Goal: Information Seeking & Learning: Learn about a topic

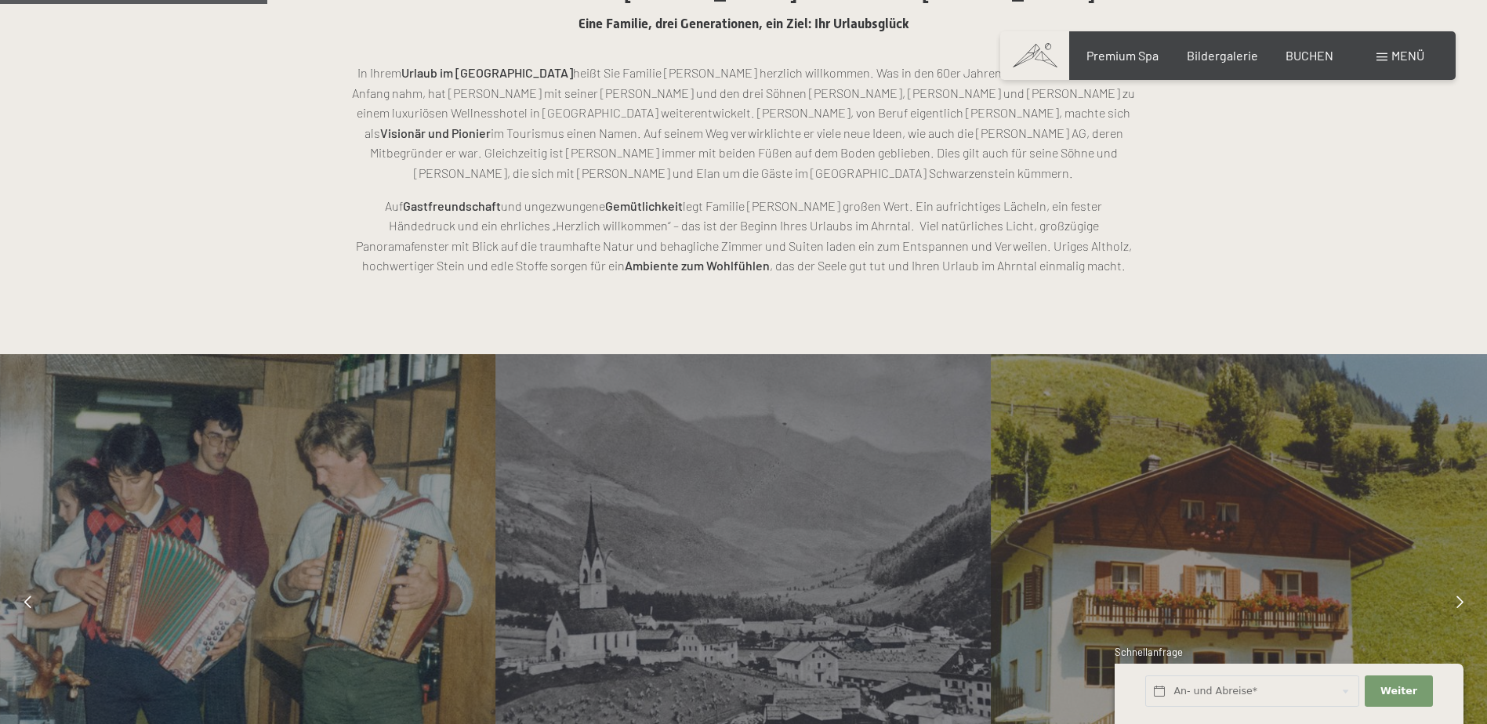
scroll to position [1019, 0]
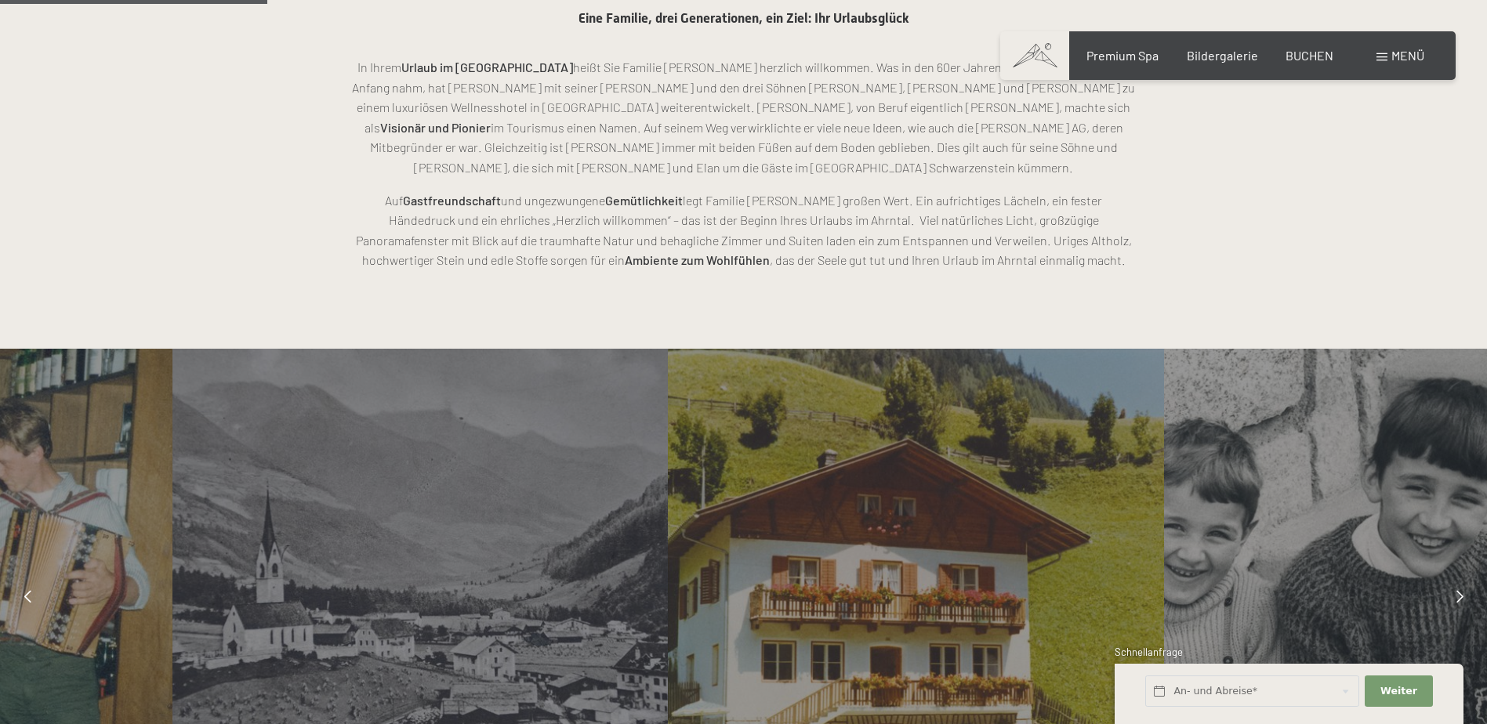
drag, startPoint x: 515, startPoint y: 534, endPoint x: 1066, endPoint y: 531, distance: 551.2
click at [668, 535] on div at bounding box center [420, 597] width 496 height 496
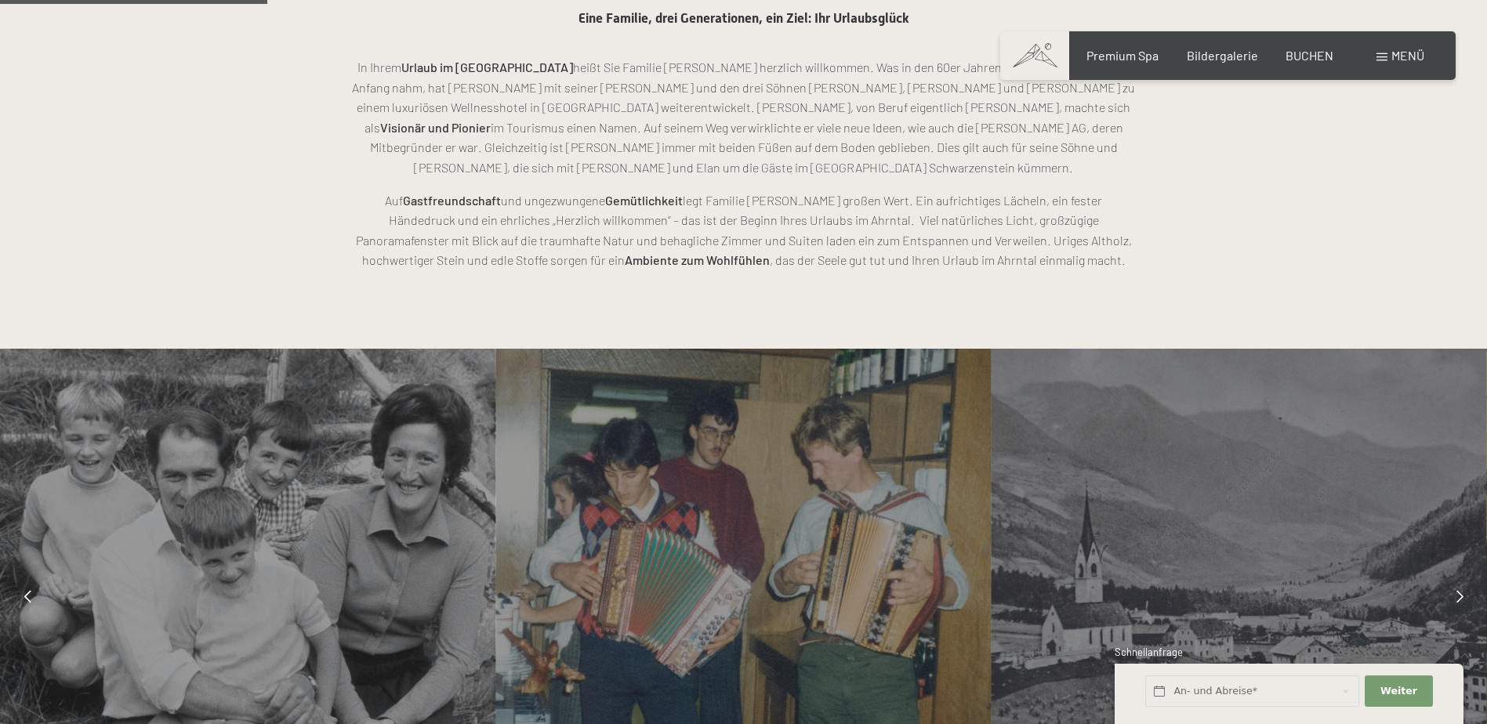
drag, startPoint x: 621, startPoint y: 543, endPoint x: 1178, endPoint y: 551, distance: 556.7
click at [991, 551] on div at bounding box center [744, 597] width 496 height 496
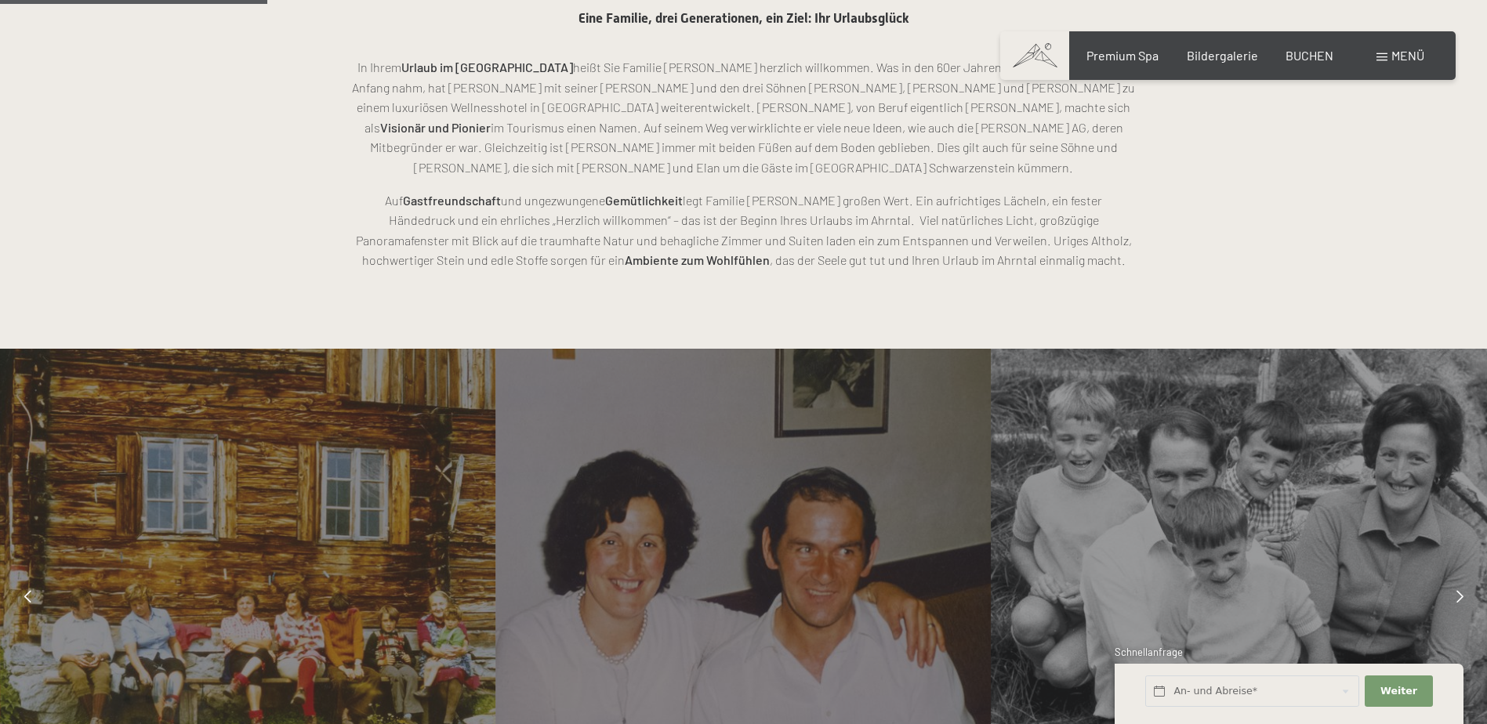
drag, startPoint x: 808, startPoint y: 538, endPoint x: 1163, endPoint y: 533, distance: 354.4
click at [1163, 533] on div at bounding box center [-1, 597] width 7932 height 496
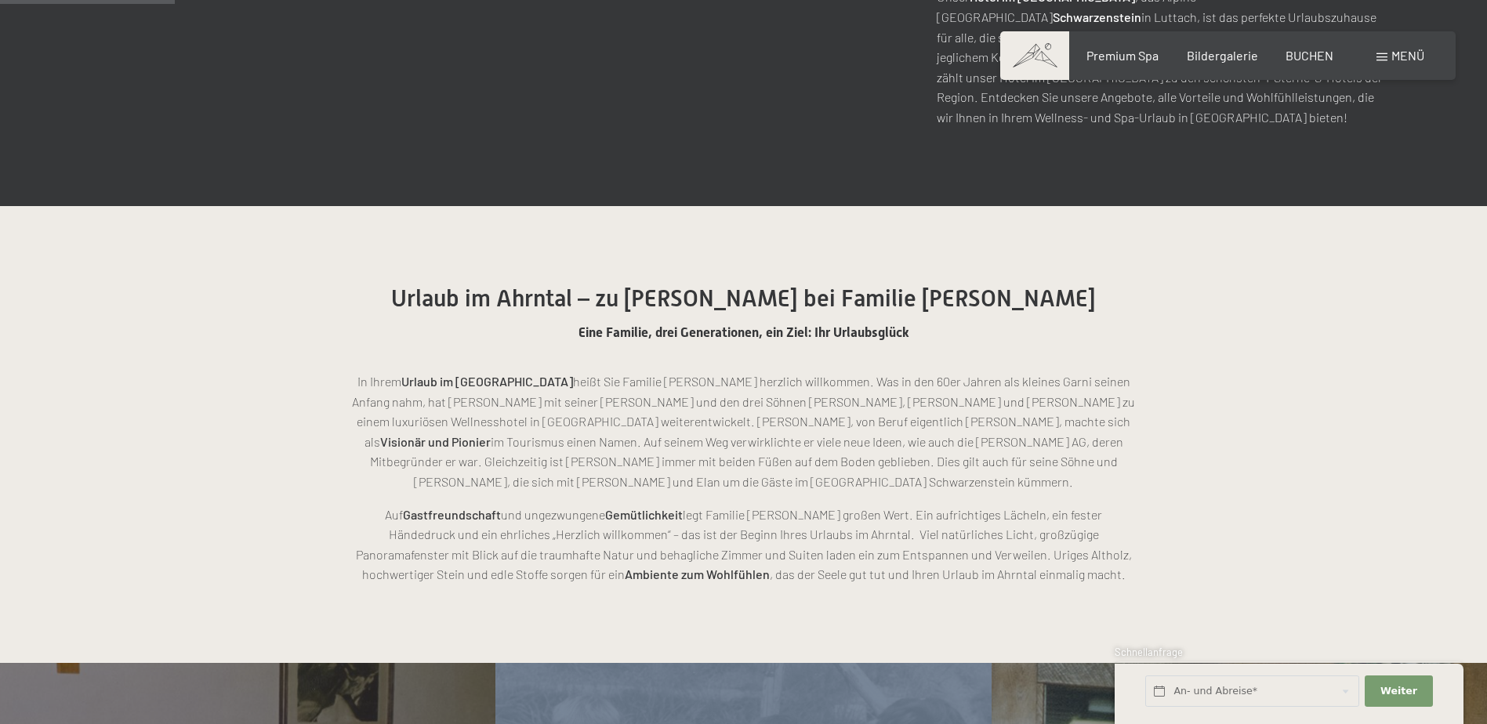
scroll to position [706, 0]
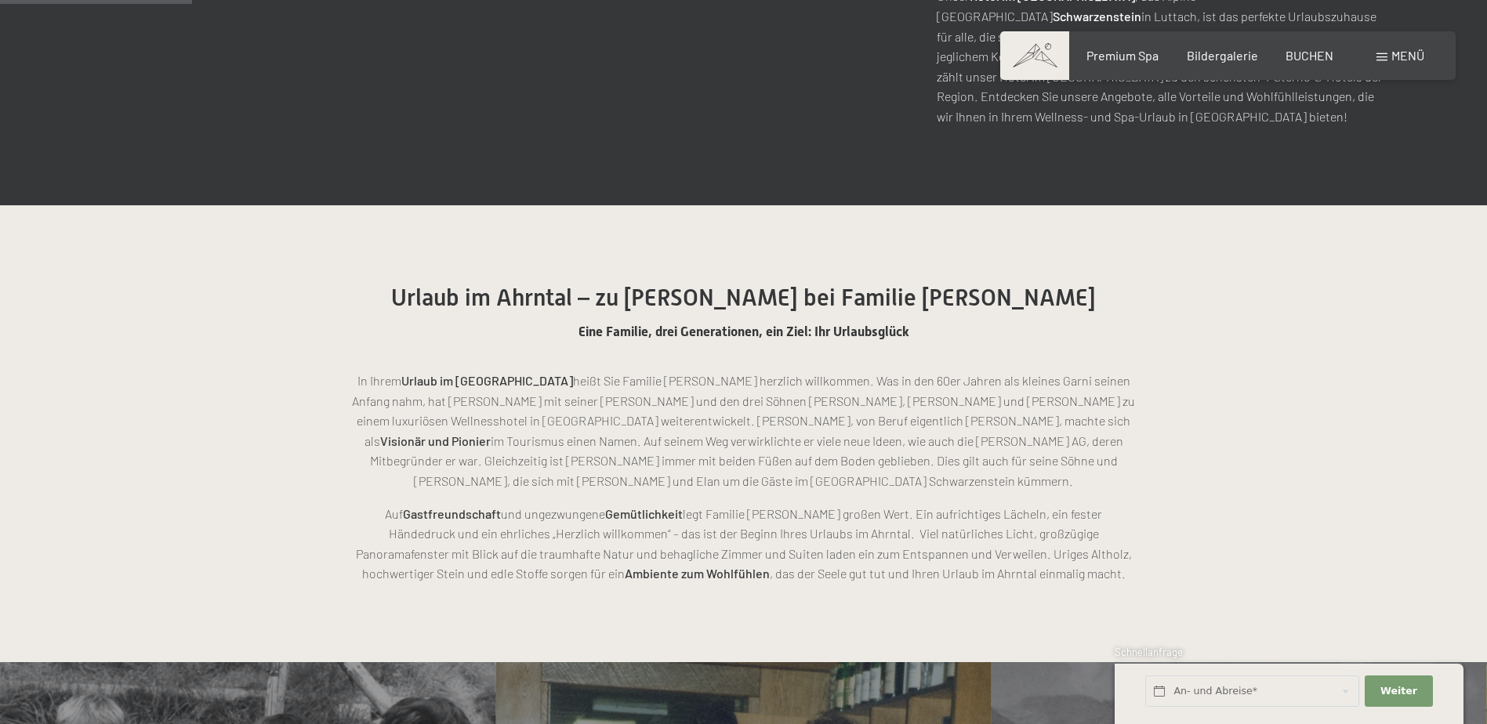
click at [519, 401] on p "In Ihrem Urlaub im Ahrntal heißt Sie Familie [PERSON_NAME] herzlich willkommen.…" at bounding box center [744, 431] width 784 height 121
drag, startPoint x: 519, startPoint y: 401, endPoint x: 739, endPoint y: 400, distance: 219.5
click at [739, 400] on p "In Ihrem Urlaub im Ahrntal heißt Sie Familie [PERSON_NAME] herzlich willkommen.…" at bounding box center [744, 431] width 784 height 121
drag, startPoint x: 739, startPoint y: 400, endPoint x: 817, endPoint y: 405, distance: 78.5
click at [817, 405] on p "In Ihrem Urlaub im Ahrntal heißt Sie Familie [PERSON_NAME] herzlich willkommen.…" at bounding box center [744, 431] width 784 height 121
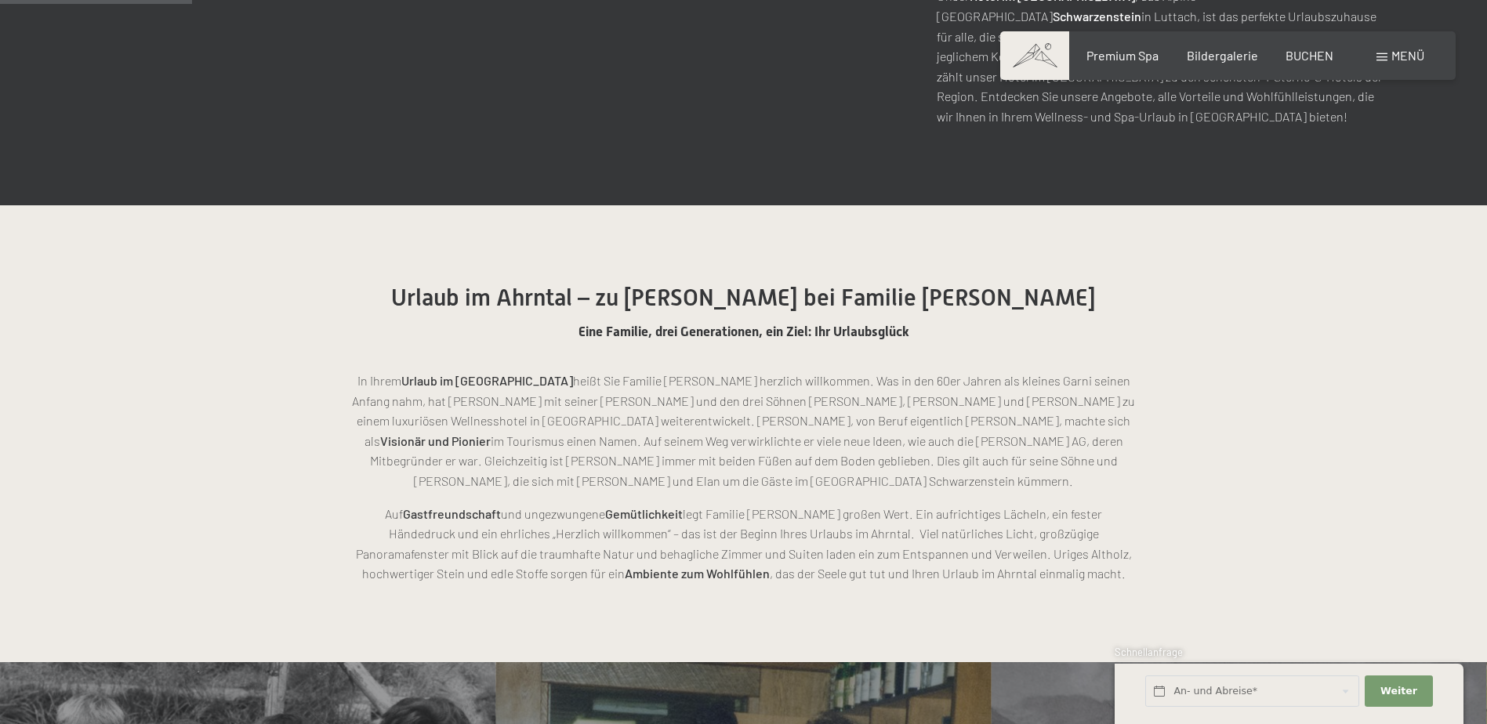
click at [817, 405] on p "In Ihrem Urlaub im Ahrntal heißt Sie Familie [PERSON_NAME] herzlich willkommen.…" at bounding box center [744, 431] width 784 height 121
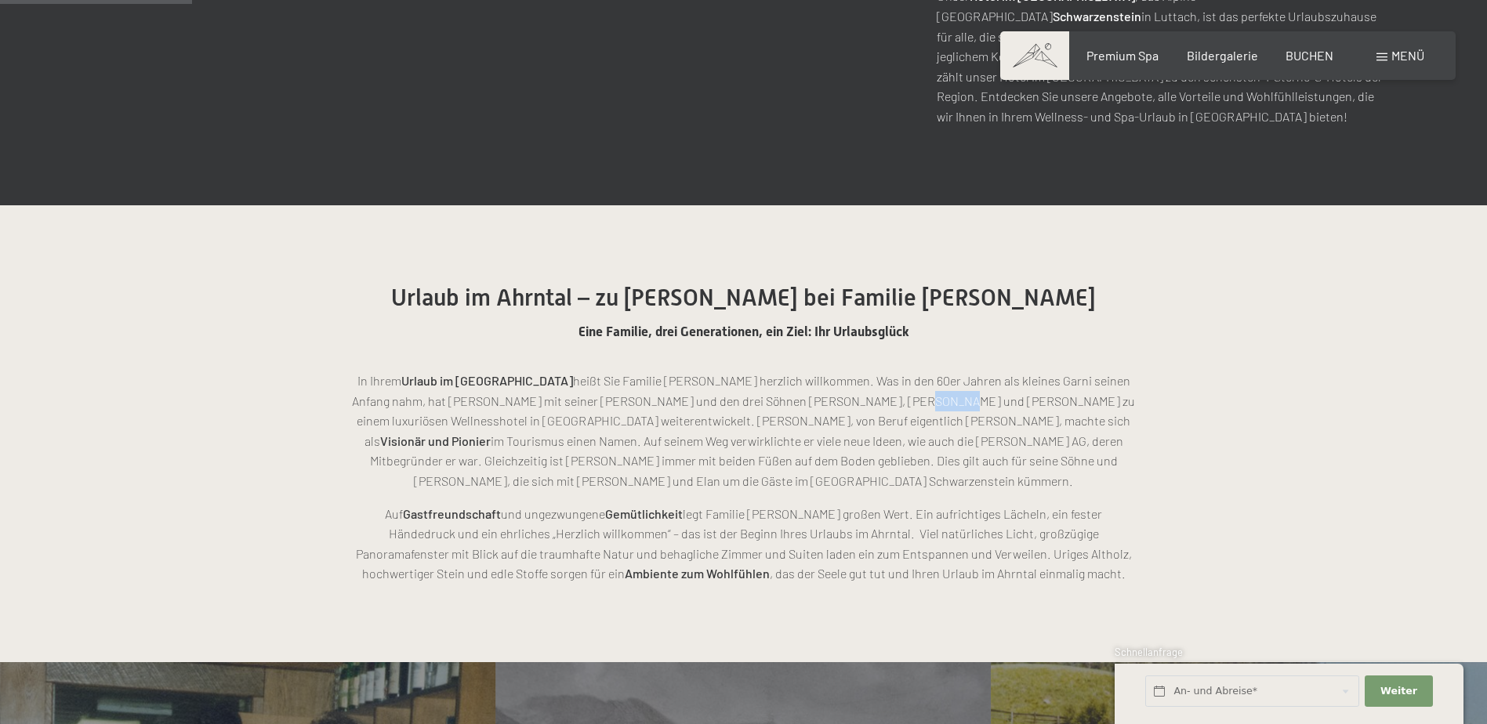
drag, startPoint x: 817, startPoint y: 405, endPoint x: 914, endPoint y: 406, distance: 97.2
click at [914, 406] on p "In Ihrem Urlaub im Ahrntal heißt Sie Familie [PERSON_NAME] herzlich willkommen.…" at bounding box center [744, 431] width 784 height 121
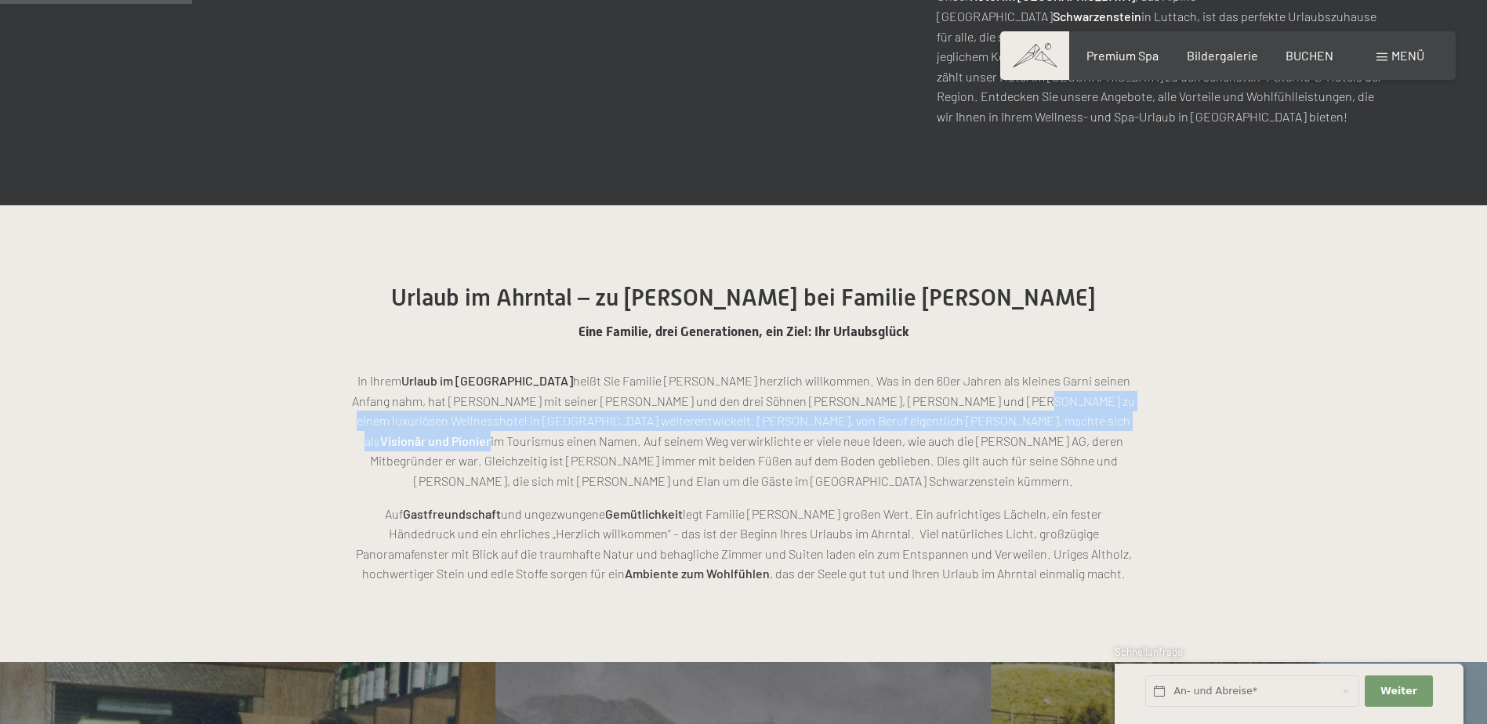
drag, startPoint x: 914, startPoint y: 406, endPoint x: 923, endPoint y: 421, distance: 17.2
click at [923, 421] on p "In Ihrem Urlaub im Ahrntal heißt Sie Familie [PERSON_NAME] herzlich willkommen.…" at bounding box center [744, 431] width 784 height 121
click at [491, 434] on strong "Visionär und Pionier" at bounding box center [435, 441] width 111 height 15
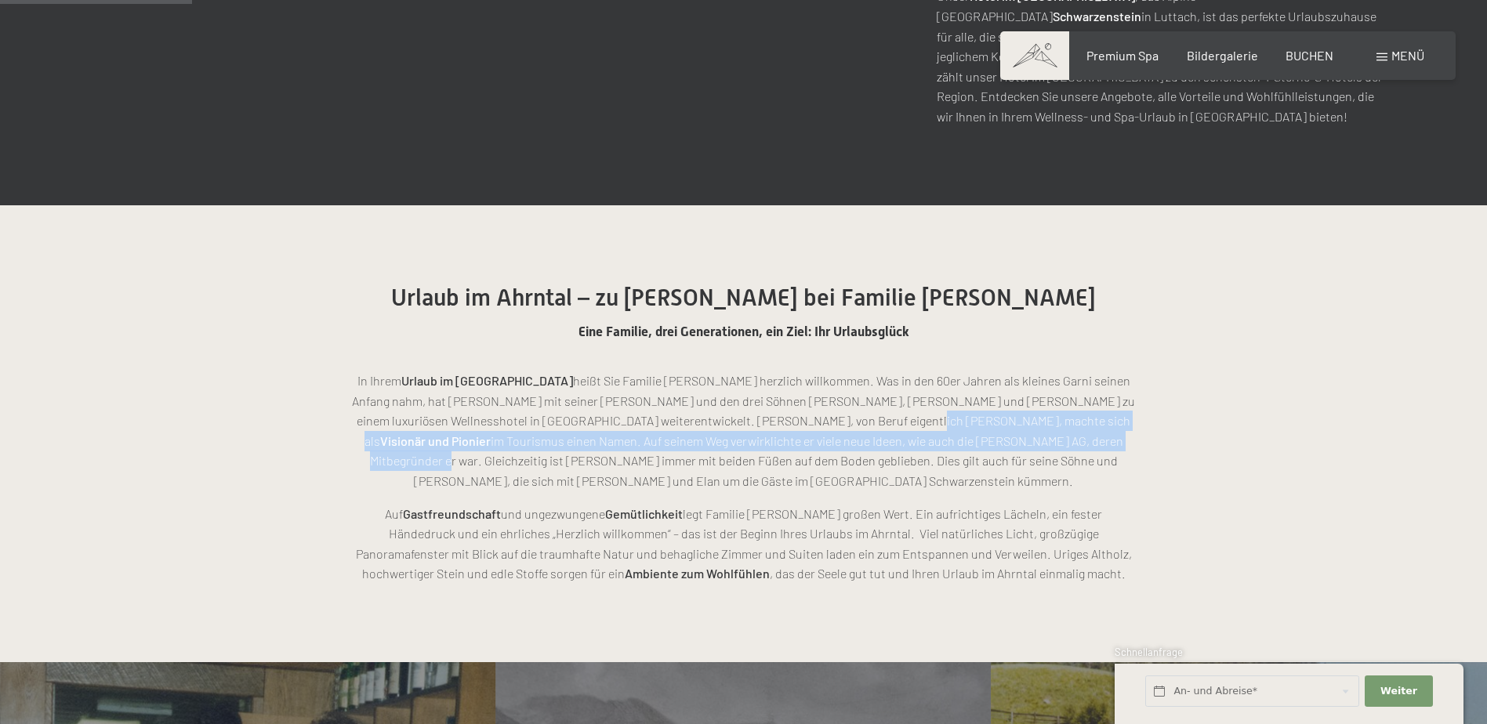
drag, startPoint x: 770, startPoint y: 420, endPoint x: 877, endPoint y: 437, distance: 108.7
click at [877, 437] on p "In Ihrem Urlaub im Ahrntal heißt Sie Familie [PERSON_NAME] herzlich willkommen.…" at bounding box center [744, 431] width 784 height 121
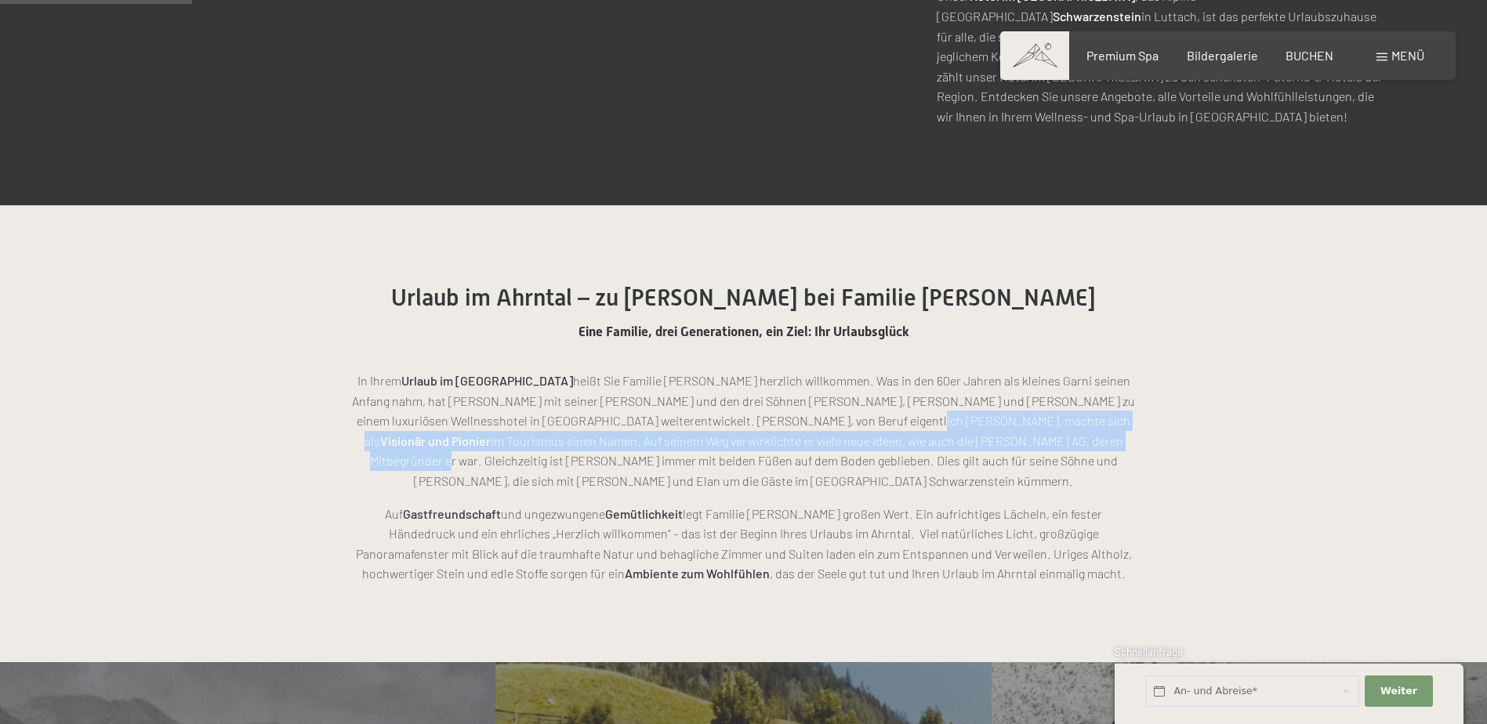
click at [627, 446] on p "In Ihrem Urlaub im Ahrntal heißt Sie Familie [PERSON_NAME] herzlich willkommen.…" at bounding box center [744, 431] width 784 height 121
